Goal: Information Seeking & Learning: Check status

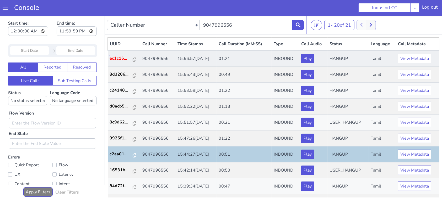
click at [123, 60] on p "ec1c16..." at bounding box center [121, 58] width 23 height 6
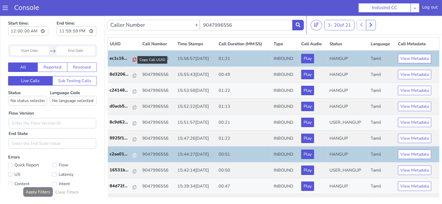
click at [133, 59] on icon at bounding box center [135, 59] width 4 height 4
click at [298, 24] on icon at bounding box center [298, 24] width 5 height 5
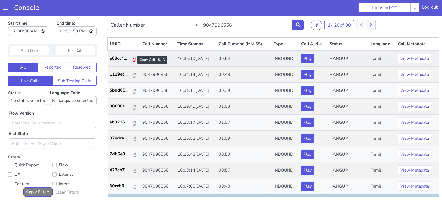
click at [133, 59] on icon at bounding box center [135, 59] width 4 height 4
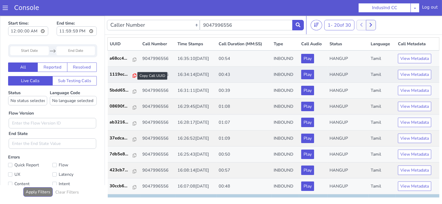
click at [133, 76] on icon at bounding box center [135, 75] width 4 height 4
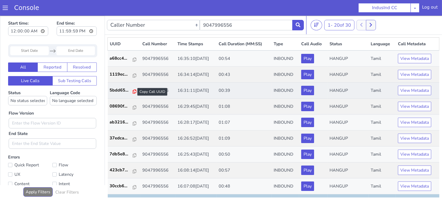
click at [133, 92] on icon at bounding box center [135, 91] width 4 height 4
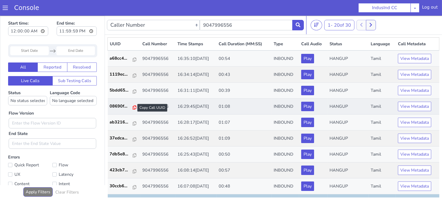
click at [133, 108] on icon at bounding box center [135, 107] width 4 height 4
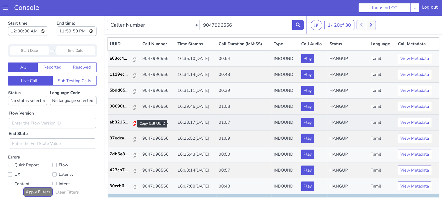
click at [133, 123] on icon at bounding box center [135, 123] width 4 height 4
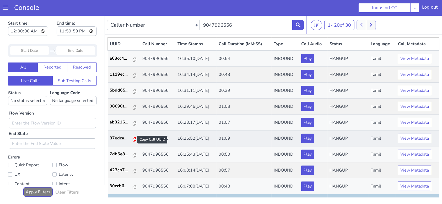
click at [133, 139] on icon at bounding box center [135, 139] width 4 height 4
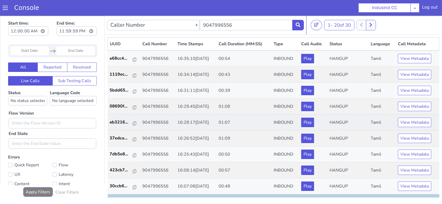
scroll to position [35, 0]
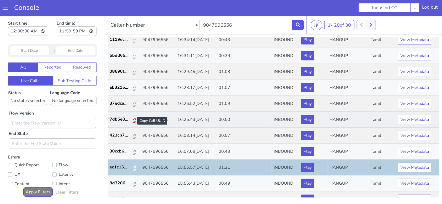
click at [133, 119] on icon at bounding box center [135, 120] width 4 height 4
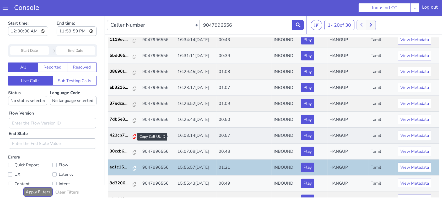
click at [133, 135] on icon at bounding box center [135, 136] width 4 height 4
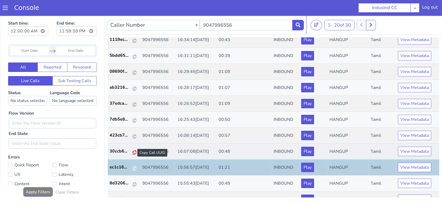
click at [133, 152] on icon at bounding box center [135, 152] width 4 height 4
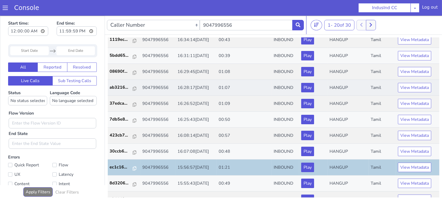
scroll to position [0, 0]
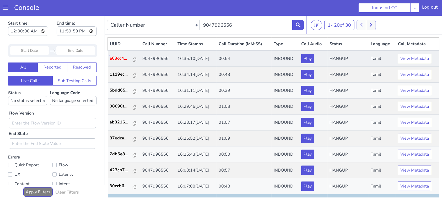
click at [116, 60] on p "a68cc4..." at bounding box center [121, 58] width 23 height 6
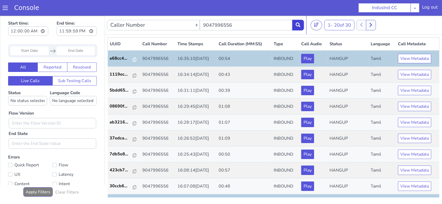
click at [300, 25] on icon at bounding box center [298, 24] width 5 height 5
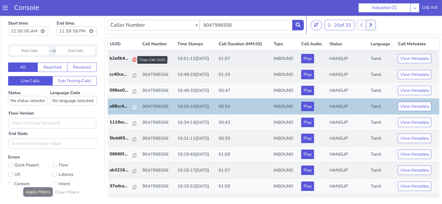
click at [133, 61] on icon at bounding box center [135, 59] width 4 height 4
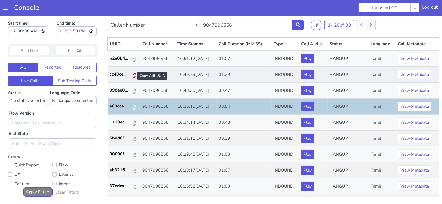
click at [133, 74] on icon at bounding box center [135, 75] width 4 height 4
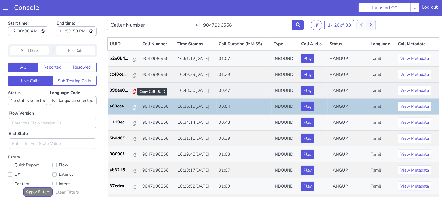
click at [133, 90] on icon at bounding box center [135, 91] width 4 height 4
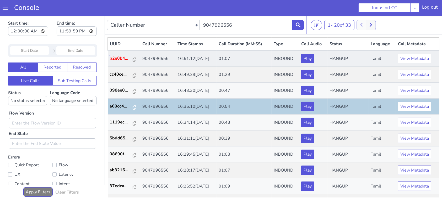
click at [115, 59] on p "b2e0b4..." at bounding box center [121, 58] width 23 height 6
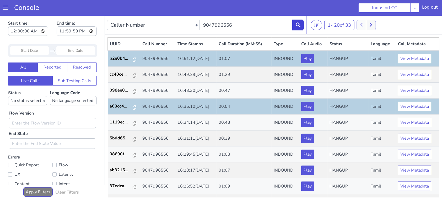
click at [299, 25] on icon at bounding box center [298, 24] width 5 height 5
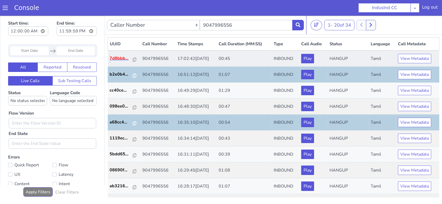
click at [121, 59] on p "7d8bbb..." at bounding box center [121, 58] width 23 height 6
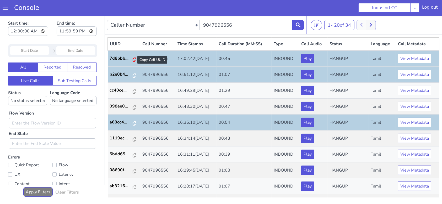
click at [133, 60] on icon at bounding box center [135, 59] width 4 height 4
click at [299, 25] on icon at bounding box center [298, 24] width 5 height 5
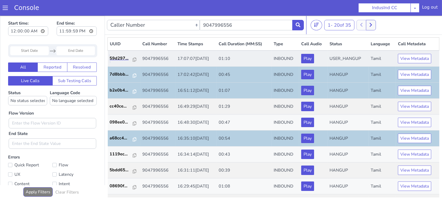
click at [134, 59] on link "59d297..." at bounding box center [124, 58] width 29 height 6
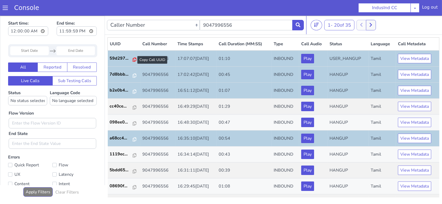
click at [133, 59] on icon at bounding box center [135, 59] width 4 height 4
click at [298, 26] on icon at bounding box center [298, 24] width 5 height 5
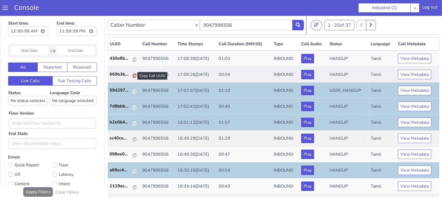
click at [133, 76] on icon at bounding box center [135, 75] width 4 height 4
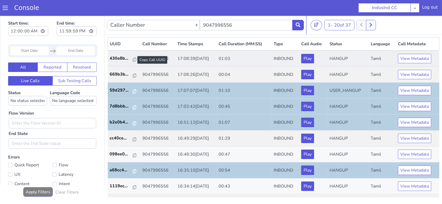
click at [133, 62] on div at bounding box center [135, 60] width 4 height 6
click at [115, 58] on p "430e8b..." at bounding box center [121, 58] width 23 height 6
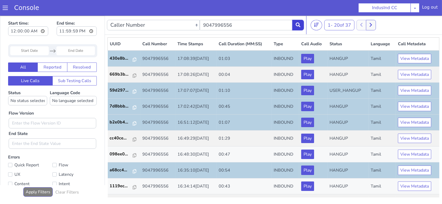
click at [298, 21] on button at bounding box center [298, 25] width 12 height 10
click at [306, 24] on div at bounding box center [308, 25] width 4 height 18
click at [302, 24] on button at bounding box center [298, 25] width 12 height 10
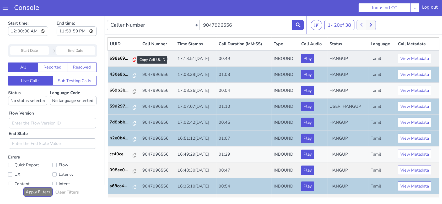
click at [133, 61] on icon at bounding box center [135, 59] width 4 height 4
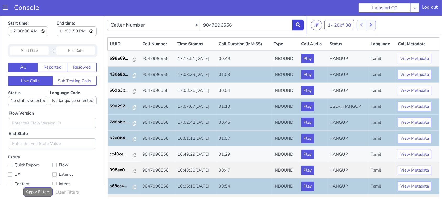
click at [298, 24] on icon at bounding box center [298, 24] width 5 height 5
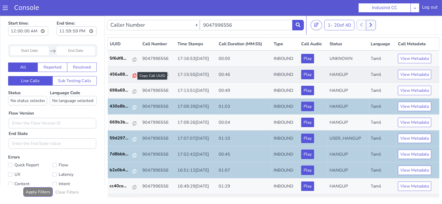
click at [133, 76] on icon at bounding box center [135, 75] width 4 height 4
click at [298, 26] on icon at bounding box center [298, 24] width 5 height 5
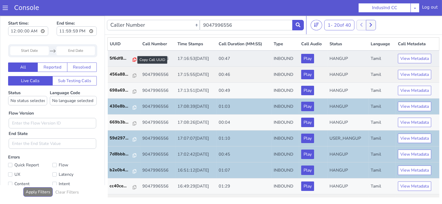
click at [133, 59] on icon at bounding box center [135, 59] width 4 height 4
click at [119, 58] on p "5f6df8..." at bounding box center [121, 58] width 23 height 6
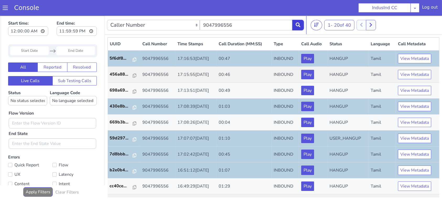
click at [299, 25] on icon at bounding box center [298, 24] width 5 height 5
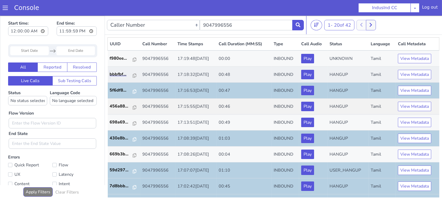
click at [134, 74] on link "bbbfbf..." at bounding box center [124, 74] width 29 height 6
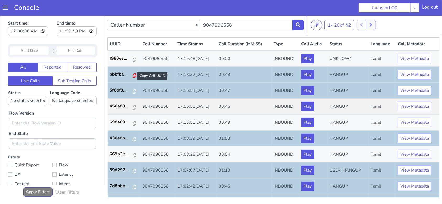
click at [133, 76] on icon at bounding box center [135, 75] width 4 height 4
click at [296, 27] on button at bounding box center [298, 25] width 12 height 10
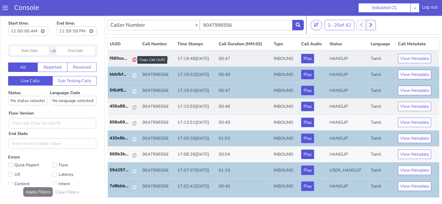
click at [133, 60] on icon at bounding box center [135, 59] width 4 height 4
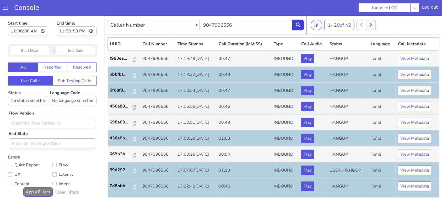
click at [300, 23] on button at bounding box center [298, 25] width 12 height 10
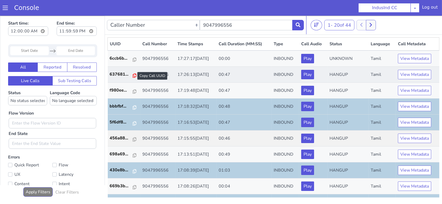
click at [133, 75] on icon at bounding box center [135, 75] width 4 height 4
click at [298, 24] on icon at bounding box center [298, 24] width 5 height 5
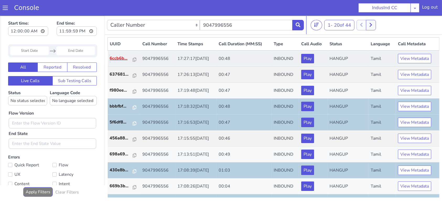
click at [123, 57] on p "6ccb6b..." at bounding box center [121, 58] width 23 height 6
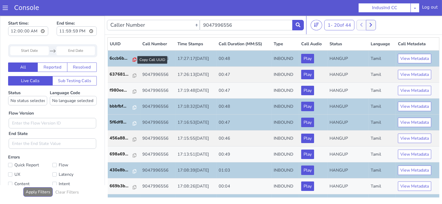
click at [133, 58] on icon at bounding box center [135, 59] width 4 height 4
click at [302, 24] on button at bounding box center [298, 25] width 12 height 10
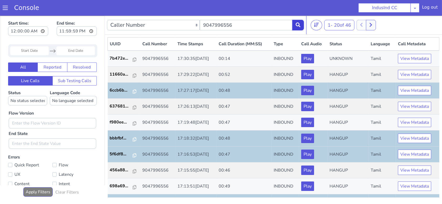
click at [298, 25] on icon at bounding box center [298, 24] width 5 height 5
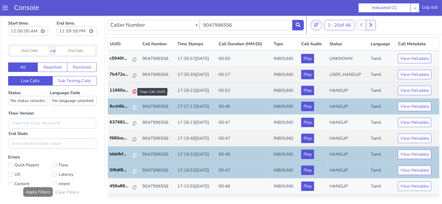
click at [133, 91] on icon at bounding box center [135, 91] width 4 height 4
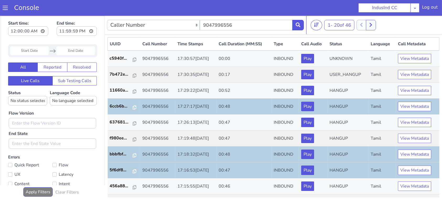
click at [301, 17] on nav "Caller Number Call UUID Custom Parameter 9047996556 1 - 20 of 46 20 50 100" at bounding box center [273, 24] width 337 height 19
click at [300, 20] on button at bounding box center [298, 25] width 12 height 10
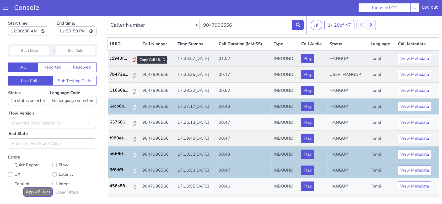
click at [133, 59] on icon at bounding box center [135, 59] width 4 height 4
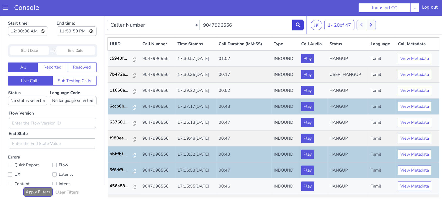
click at [298, 25] on icon at bounding box center [298, 24] width 5 height 5
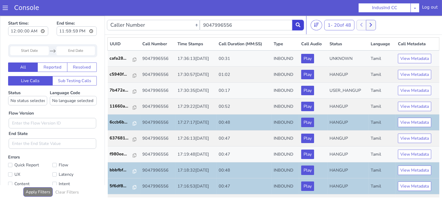
click at [300, 25] on icon at bounding box center [298, 24] width 5 height 5
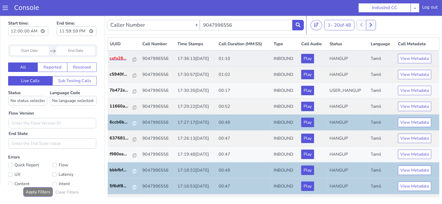
click at [115, 57] on p "cafa28..." at bounding box center [121, 58] width 23 height 6
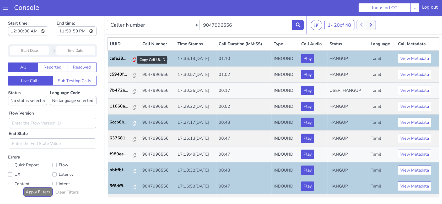
click at [133, 59] on icon at bounding box center [135, 59] width 4 height 4
click at [299, 20] on button at bounding box center [298, 25] width 12 height 10
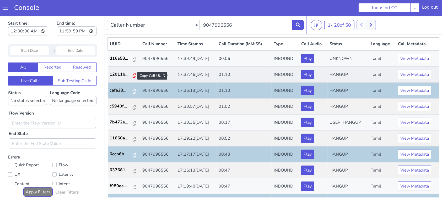
click at [133, 75] on icon at bounding box center [135, 75] width 4 height 4
click at [133, 76] on icon at bounding box center [135, 75] width 4 height 4
click at [298, 28] on button at bounding box center [298, 25] width 12 height 10
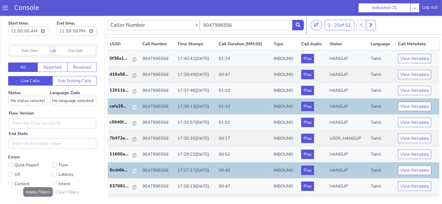
drag, startPoint x: 191, startPoint y: 34, endPoint x: 185, endPoint y: 34, distance: 6.0
click at [187, 34] on nav "Caller Number Call UUID Custom Parameter 9047996556 1 - 20 of 51 20 50 100" at bounding box center [273, 24] width 337 height 19
drag, startPoint x: 185, startPoint y: 34, endPoint x: 176, endPoint y: 39, distance: 10.3
click at [180, 36] on div "Caller Number Call UUID Custom Parameter 9047996556 1 - 20 of 51 20 50 100 UUID…" at bounding box center [273, 108] width 337 height 186
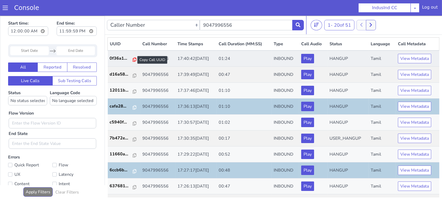
click at [133, 59] on icon at bounding box center [135, 59] width 4 height 4
click at [123, 57] on p "0f36a1..." at bounding box center [121, 58] width 23 height 6
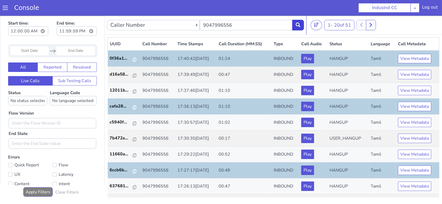
click at [297, 23] on icon at bounding box center [298, 24] width 5 height 5
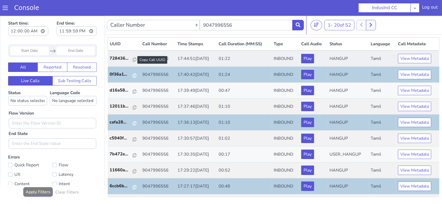
click at [133, 62] on div at bounding box center [135, 60] width 4 height 6
click at [133, 58] on icon at bounding box center [135, 59] width 4 height 4
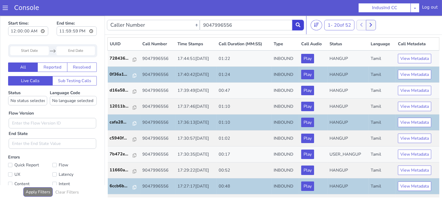
click at [301, 24] on button at bounding box center [298, 25] width 12 height 10
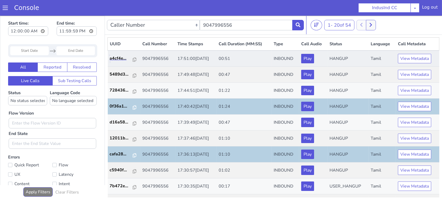
click at [134, 59] on link "a4cf4e..." at bounding box center [124, 58] width 29 height 6
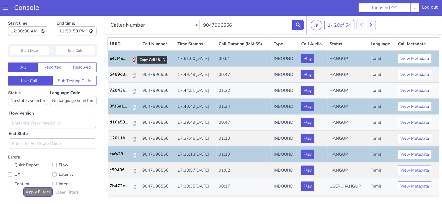
click at [133, 61] on icon at bounding box center [135, 59] width 4 height 4
click at [133, 76] on icon at bounding box center [135, 75] width 4 height 4
click at [301, 24] on button at bounding box center [298, 25] width 12 height 10
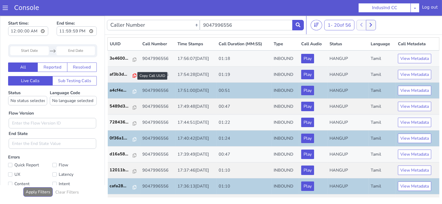
click at [133, 74] on icon at bounding box center [135, 75] width 4 height 4
click at [133, 75] on icon at bounding box center [135, 75] width 4 height 4
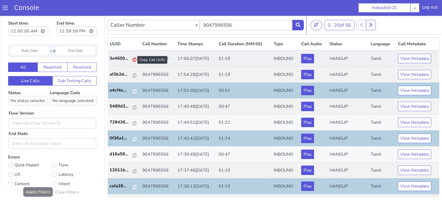
click at [133, 59] on icon at bounding box center [135, 59] width 4 height 4
click at [111, 60] on p "3e4600..." at bounding box center [121, 58] width 23 height 6
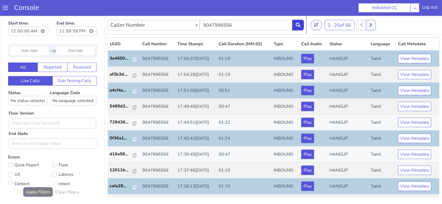
click at [297, 26] on icon at bounding box center [298, 24] width 5 height 5
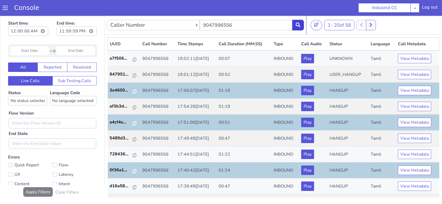
click at [299, 25] on icon at bounding box center [298, 24] width 5 height 5
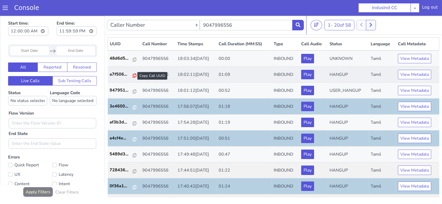
click at [133, 76] on icon at bounding box center [135, 75] width 4 height 4
click at [300, 26] on icon at bounding box center [298, 24] width 5 height 5
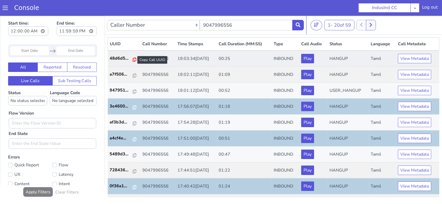
click at [133, 61] on icon at bounding box center [135, 59] width 4 height 4
